Goal: Check status

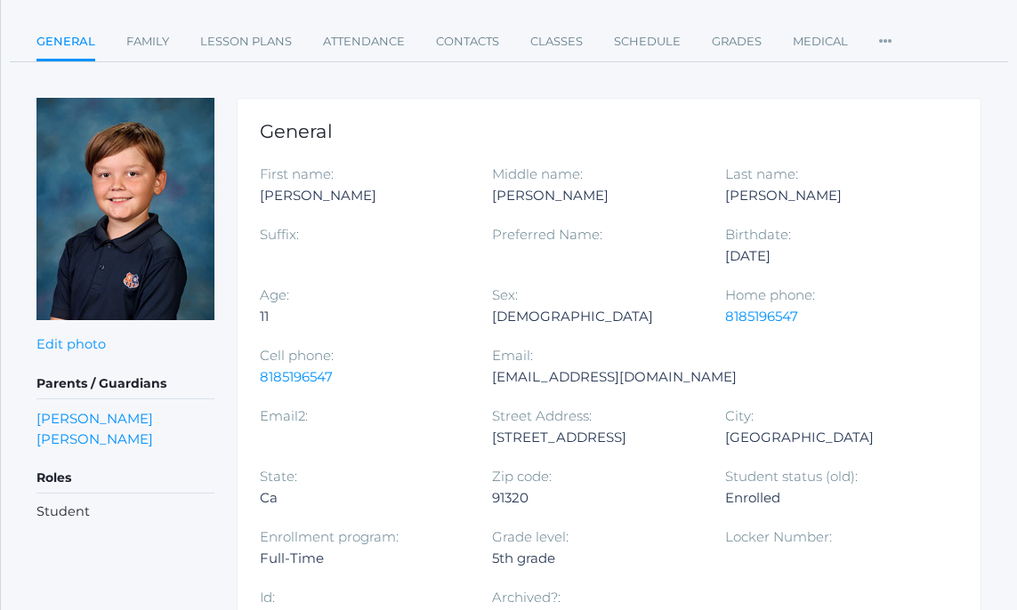
scroll to position [145, 0]
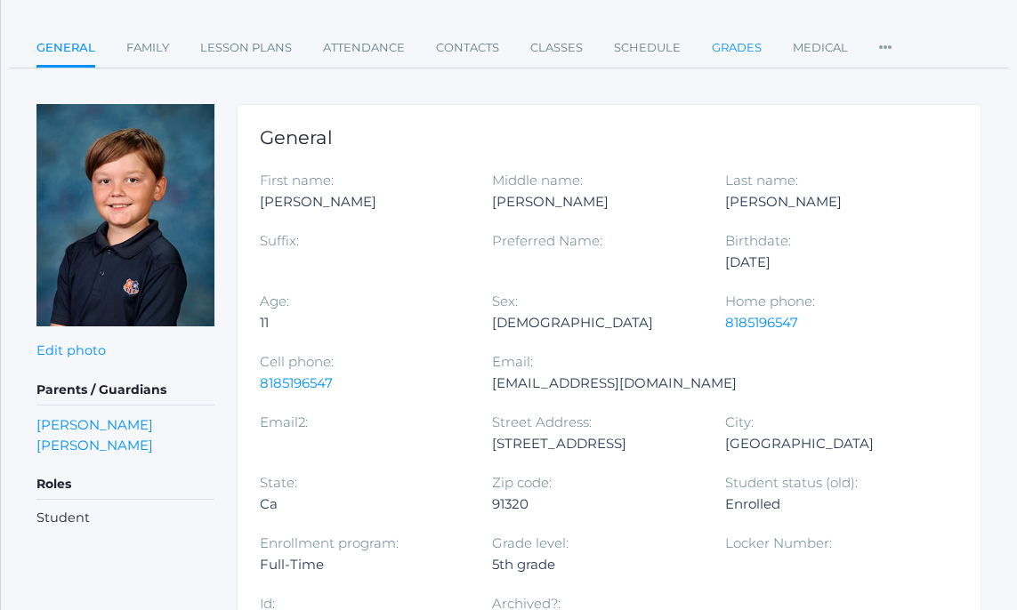
click at [742, 44] on link "Grades" at bounding box center [737, 48] width 50 height 36
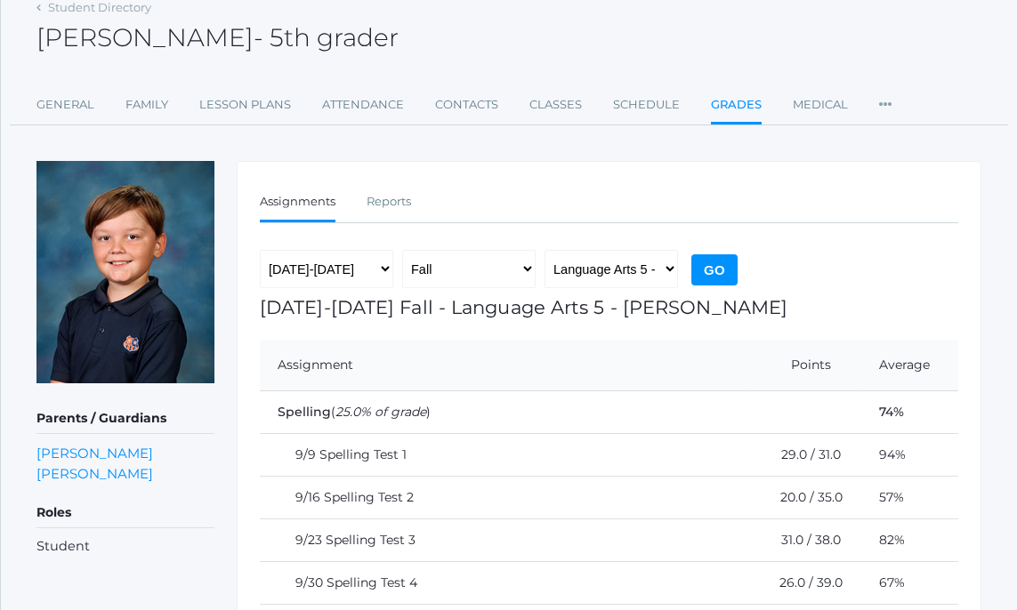
scroll to position [87, 0]
